Goal: Transaction & Acquisition: Purchase product/service

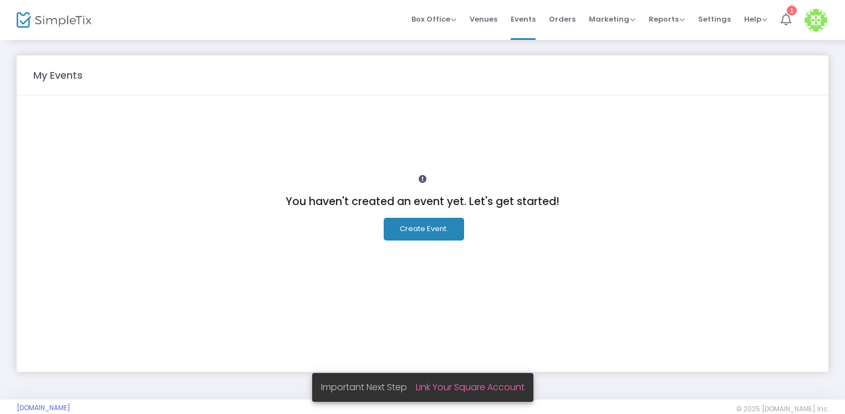
click at [781, 19] on icon at bounding box center [786, 19] width 11 height 12
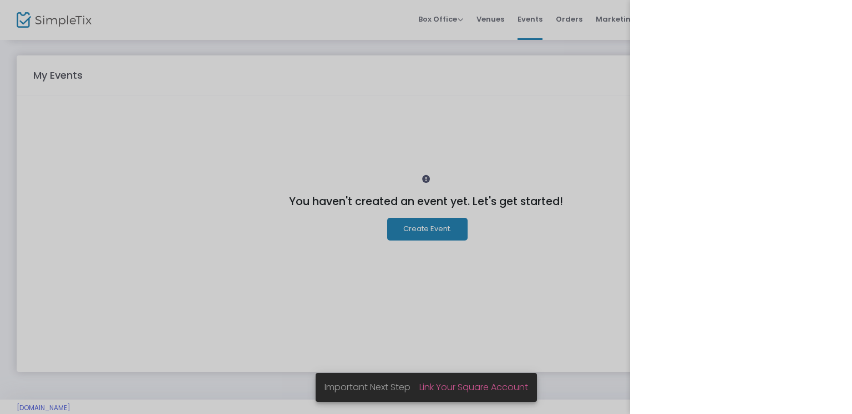
click at [335, 31] on div at bounding box center [426, 207] width 852 height 414
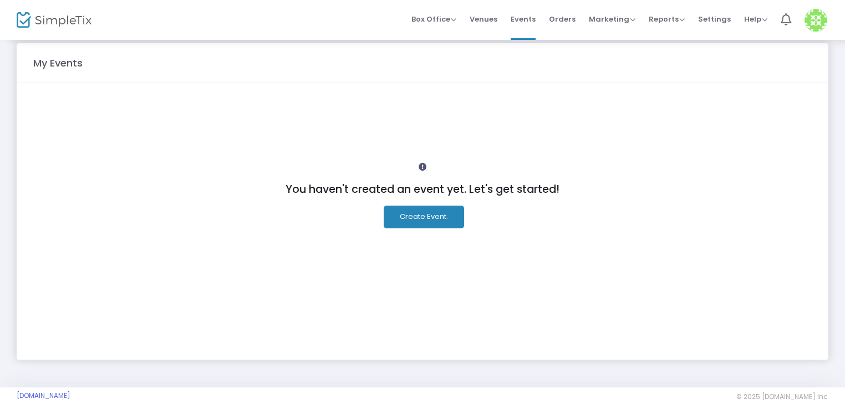
scroll to position [18, 0]
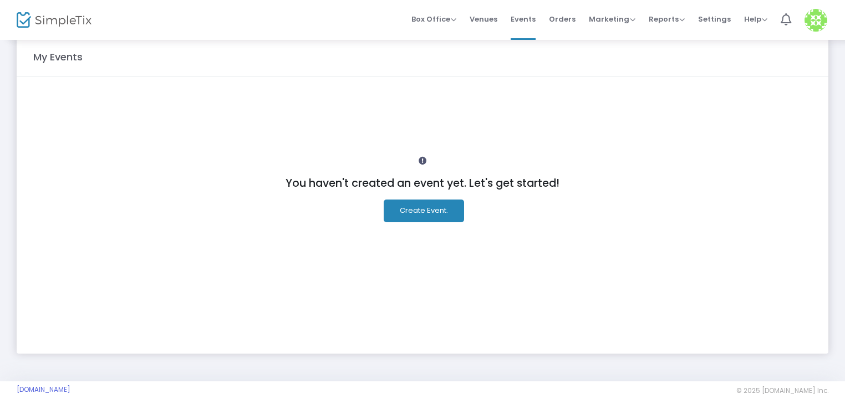
drag, startPoint x: 423, startPoint y: 209, endPoint x: 325, endPoint y: 210, distance: 97.6
click at [291, 210] on div "You haven't created an event yet. Let's get started! Create Event." at bounding box center [422, 215] width 779 height 252
click at [392, 204] on button "Create Event." at bounding box center [424, 211] width 80 height 23
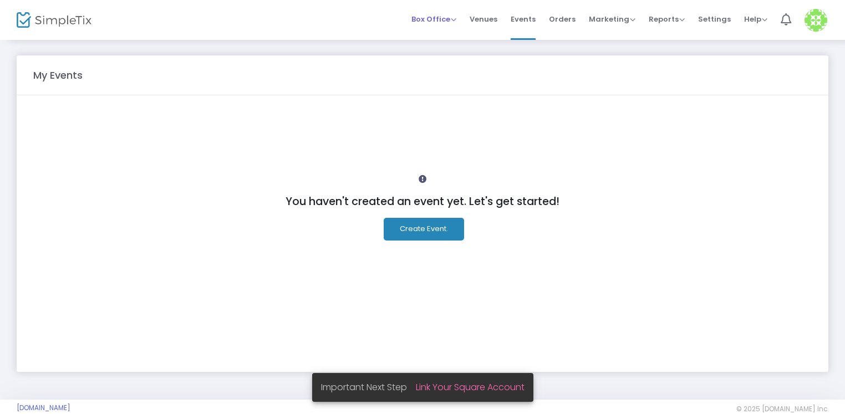
drag, startPoint x: 186, startPoint y: 75, endPoint x: 450, endPoint y: 24, distance: 269.4
click at [450, 24] on div "Box Office Sell Tickets Bookings Sell Season Pass" at bounding box center [434, 19] width 45 height 11
click at [453, 20] on span "Box Office" at bounding box center [434, 19] width 45 height 11
click at [457, 35] on li "Sell Tickets" at bounding box center [451, 38] width 79 height 22
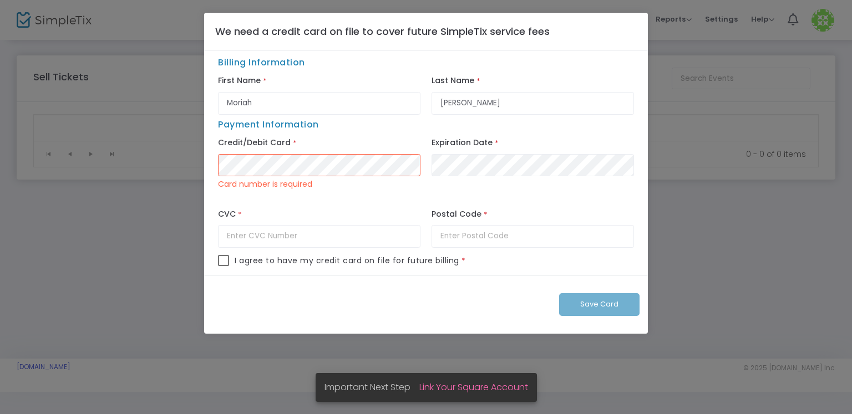
click at [133, 273] on ngb-modal-window "We need a credit card on file to cover future SimpleTix service fees Billing In…" at bounding box center [426, 207] width 852 height 414
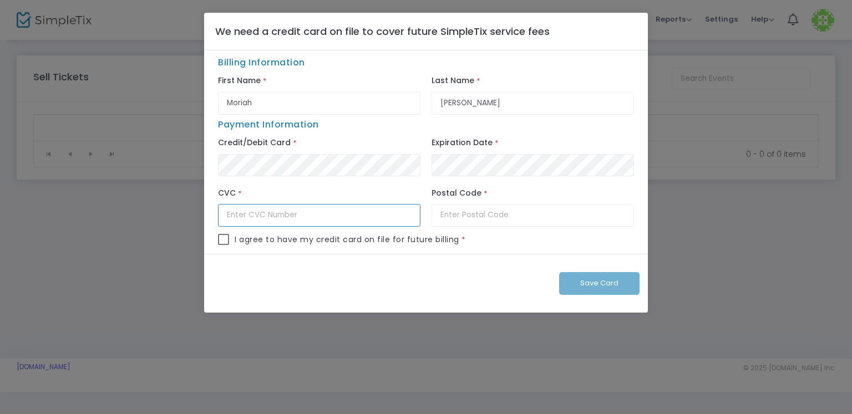
click at [308, 218] on input "text" at bounding box center [319, 215] width 202 height 23
paste input "118"
type input "118"
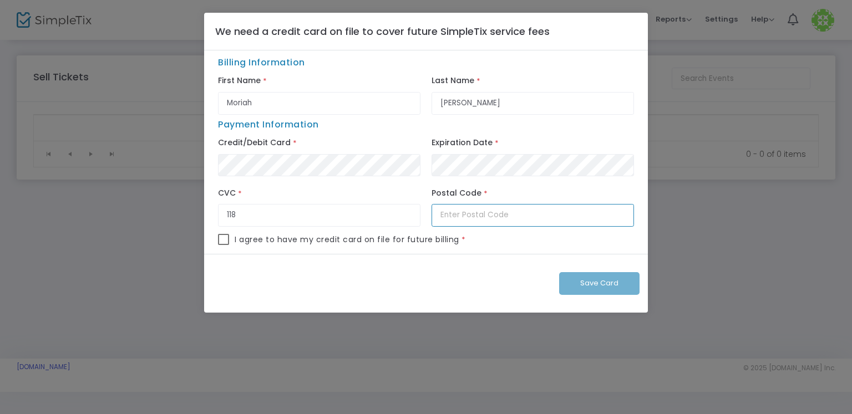
click at [510, 225] on input "text" at bounding box center [532, 215] width 202 height 23
type input "80207"
click at [225, 238] on span at bounding box center [223, 239] width 11 height 11
click at [224, 245] on input "checkbox" at bounding box center [223, 245] width 1 height 1
checkbox input "true"
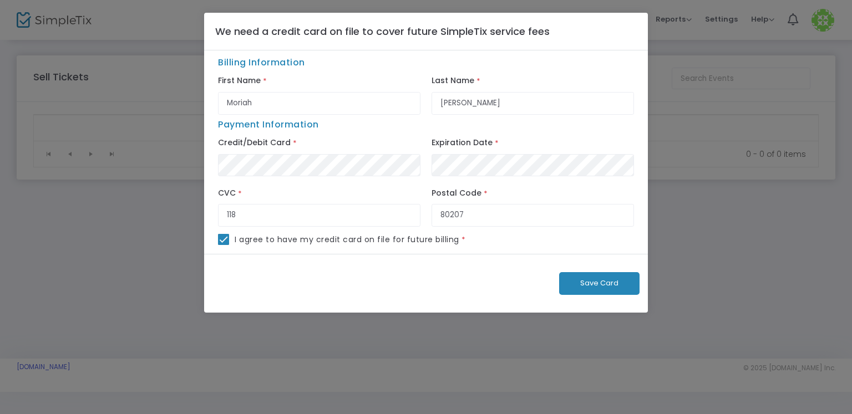
click at [628, 276] on button "Save Card" at bounding box center [599, 283] width 80 height 23
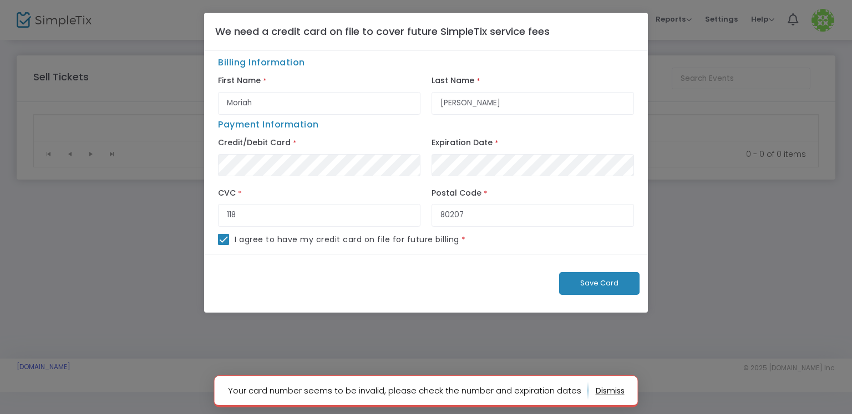
click at [408, 387] on p "Your card number seems to be invalid, please check the number and expiration da…" at bounding box center [408, 391] width 361 height 18
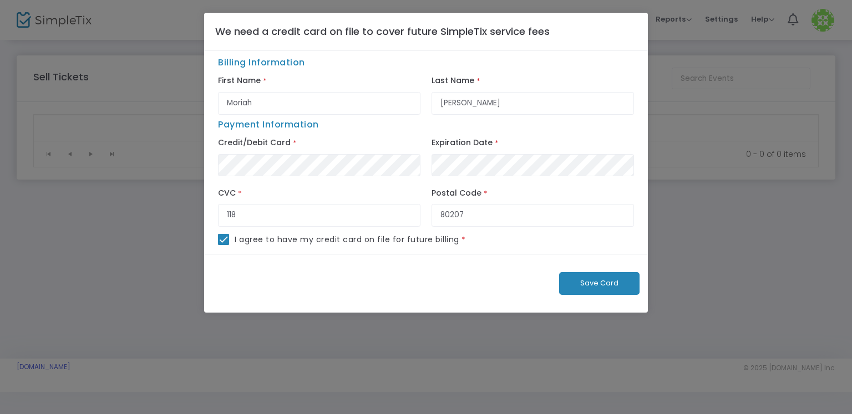
click at [408, 387] on p "Your card number seems to be invalid, please check the number and expiration da…" at bounding box center [408, 391] width 361 height 18
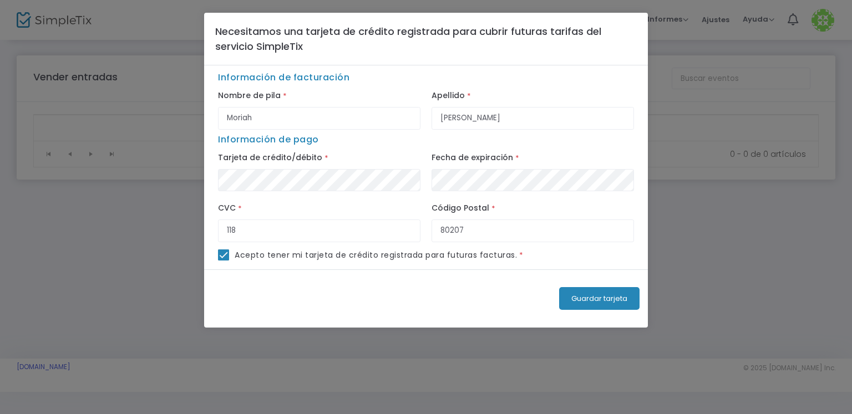
click at [600, 304] on button "Guardar tarjeta" at bounding box center [599, 298] width 80 height 23
